Goal: Find specific page/section: Find specific page/section

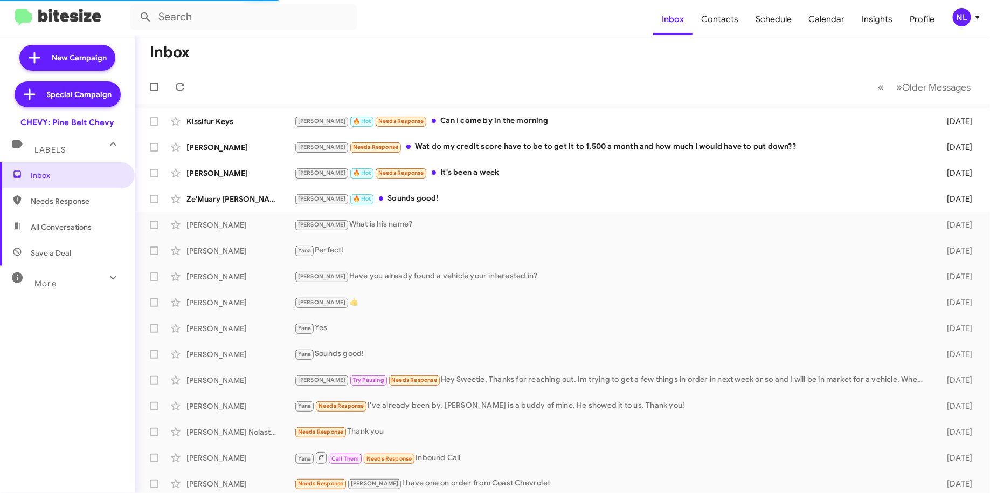
click at [962, 19] on div "NL" at bounding box center [962, 17] width 18 height 18
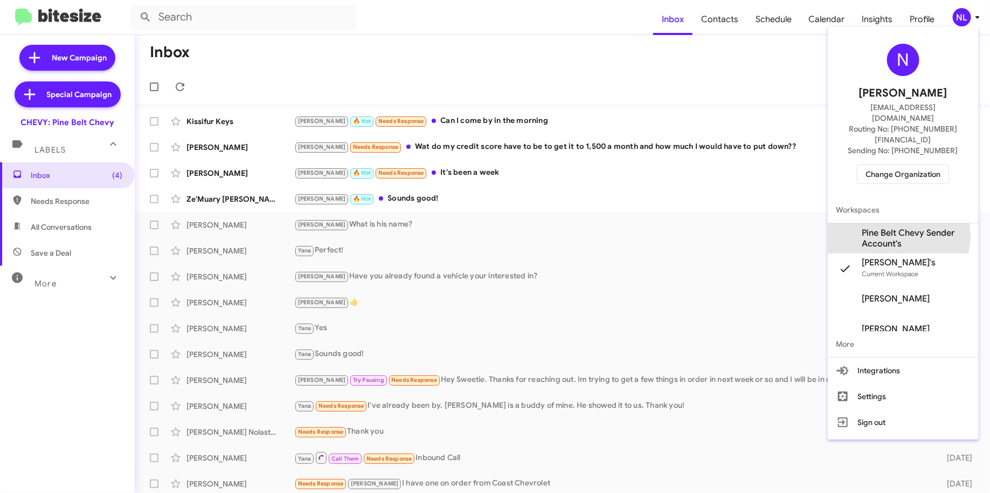
click at [888, 227] on span "Pine Belt Chevy Sender Account's" at bounding box center [916, 238] width 108 height 22
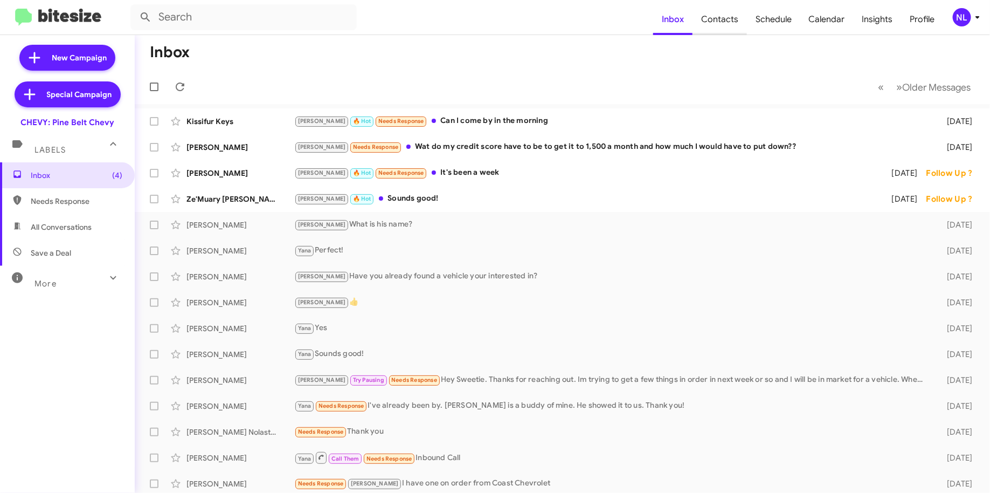
click at [738, 22] on span "Contacts" at bounding box center [720, 19] width 54 height 31
type input "in:groups"
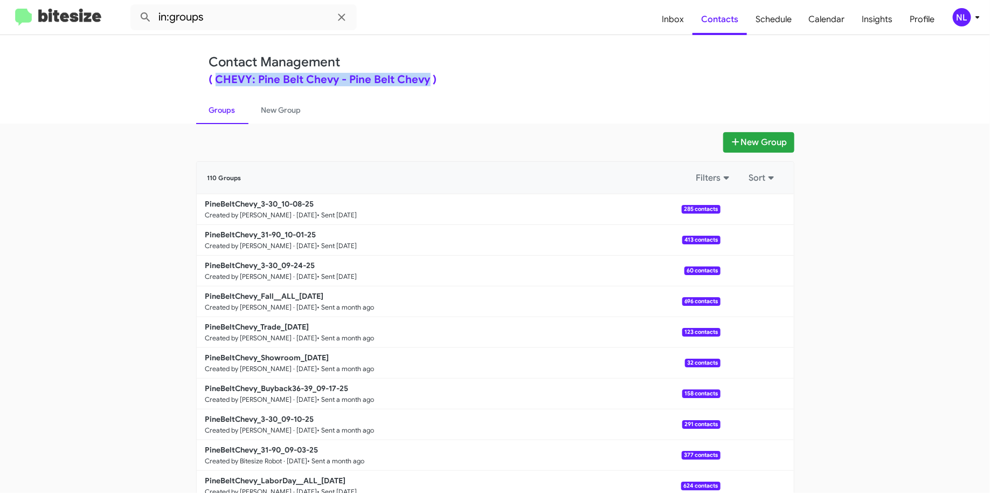
drag, startPoint x: 425, startPoint y: 81, endPoint x: 210, endPoint y: 84, distance: 215.0
click at [210, 84] on div "( CHEVY: Pine Belt Chevy - Pine Belt Chevy )" at bounding box center [495, 79] width 572 height 11
copy div "CHEVY: Pine Belt Chevy - Pine Belt Chevy"
